Goal: Find specific page/section: Find specific page/section

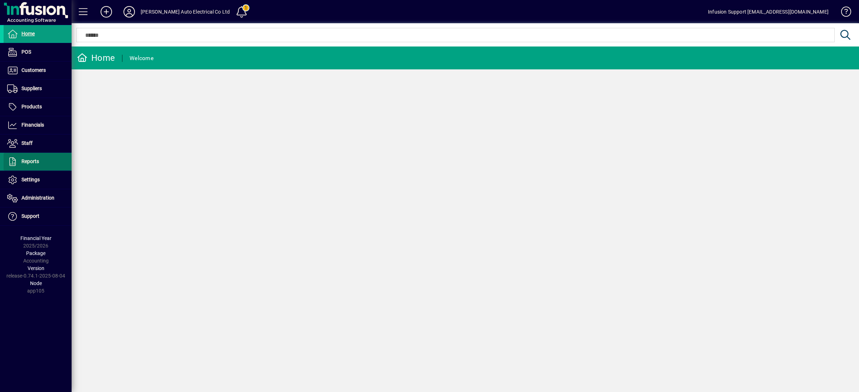
click at [32, 165] on span "Reports" at bounding box center [21, 161] width 35 height 9
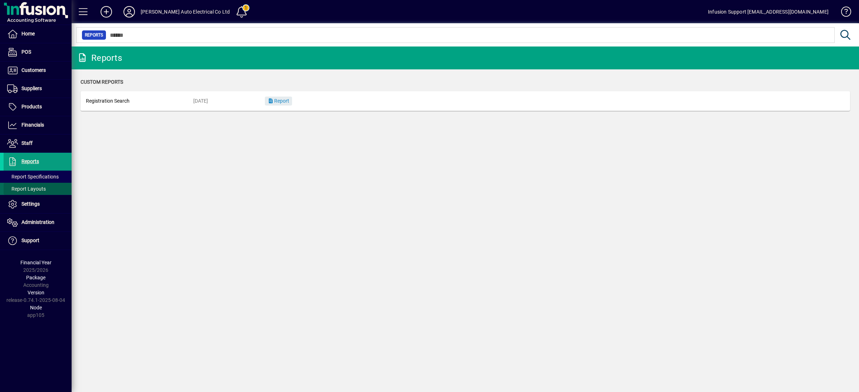
click at [57, 185] on span at bounding box center [38, 188] width 68 height 17
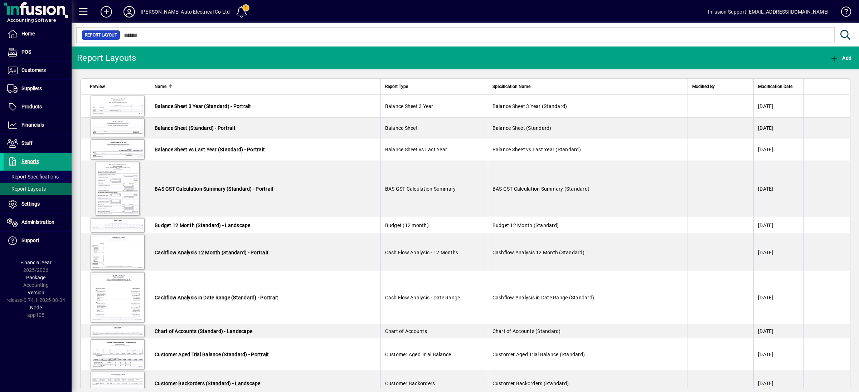
click at [175, 29] on div at bounding box center [465, 27] width 787 height 8
click at [180, 30] on div at bounding box center [465, 27] width 787 height 8
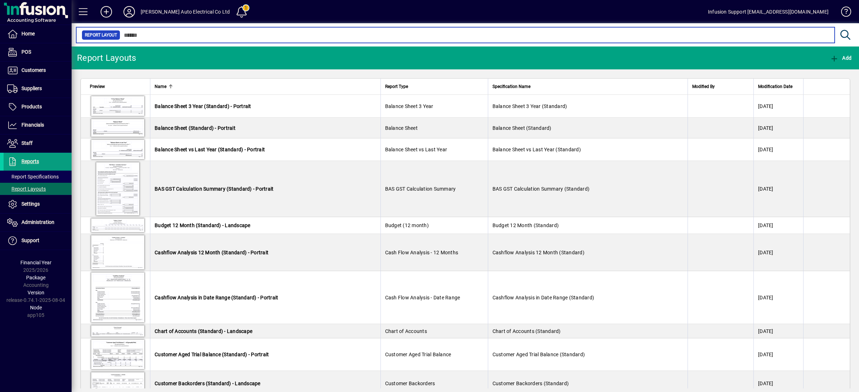
click at [181, 36] on input "text" at bounding box center [474, 35] width 709 height 10
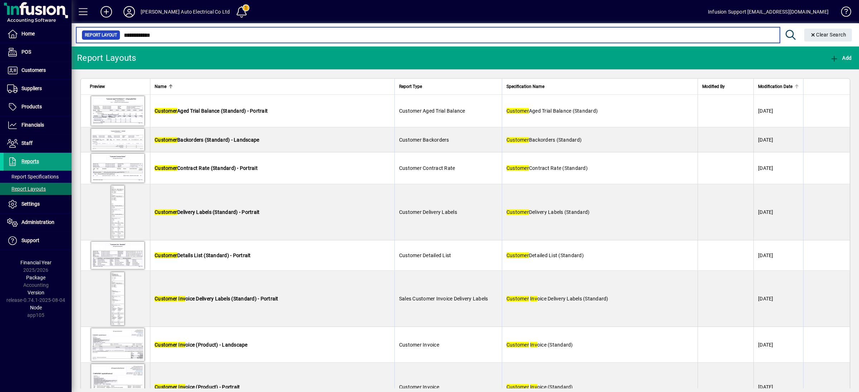
type input "**********"
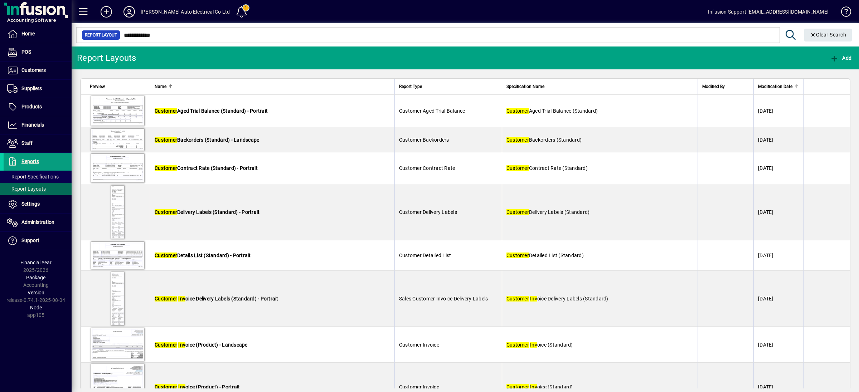
click at [760, 89] on span "Modification Date" at bounding box center [775, 87] width 34 height 8
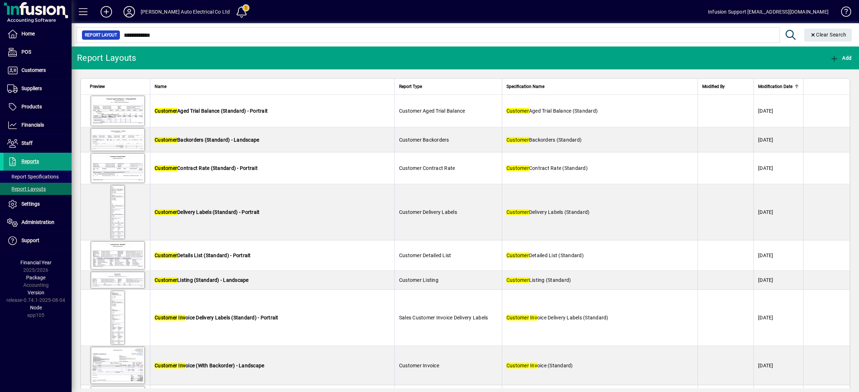
click at [760, 89] on span "Modification Date" at bounding box center [775, 87] width 34 height 8
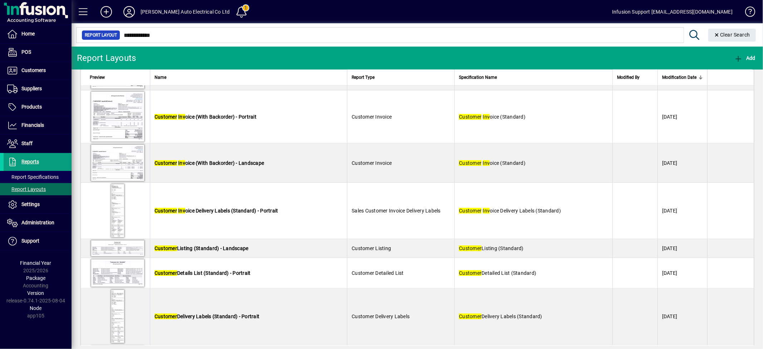
scroll to position [954, 0]
